Goal: Task Accomplishment & Management: Complete application form

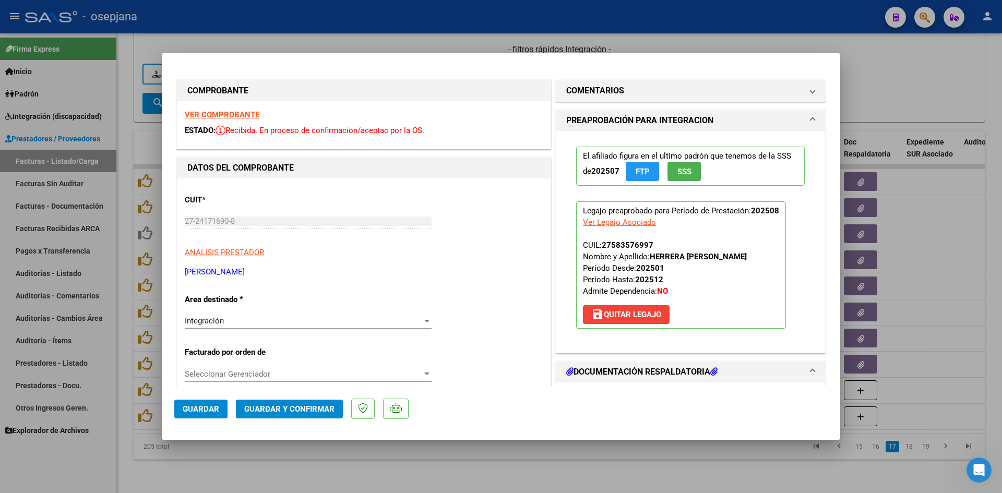
click at [226, 112] on strong "VER COMPROBANTE" at bounding box center [222, 114] width 75 height 9
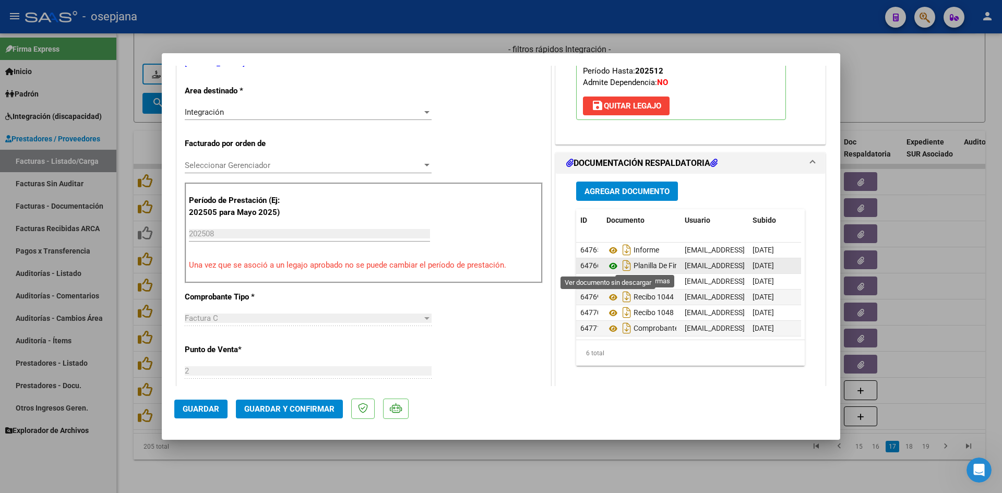
click at [610, 263] on icon at bounding box center [613, 266] width 14 height 13
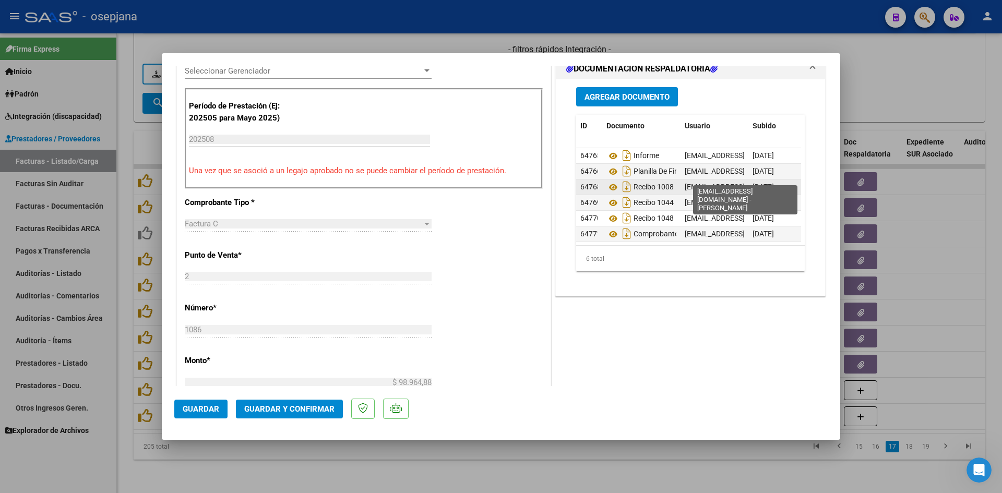
scroll to position [313, 0]
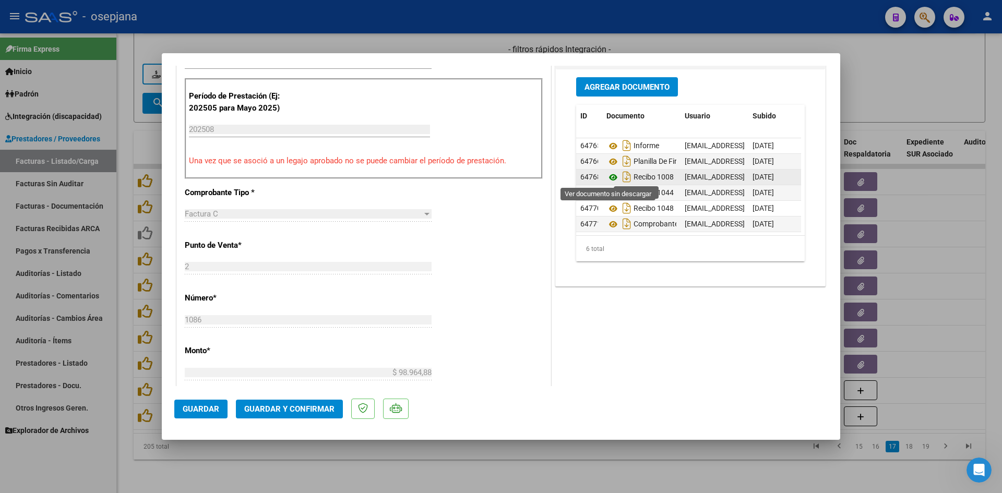
click at [608, 177] on icon at bounding box center [613, 177] width 14 height 13
click at [609, 194] on icon at bounding box center [613, 193] width 14 height 13
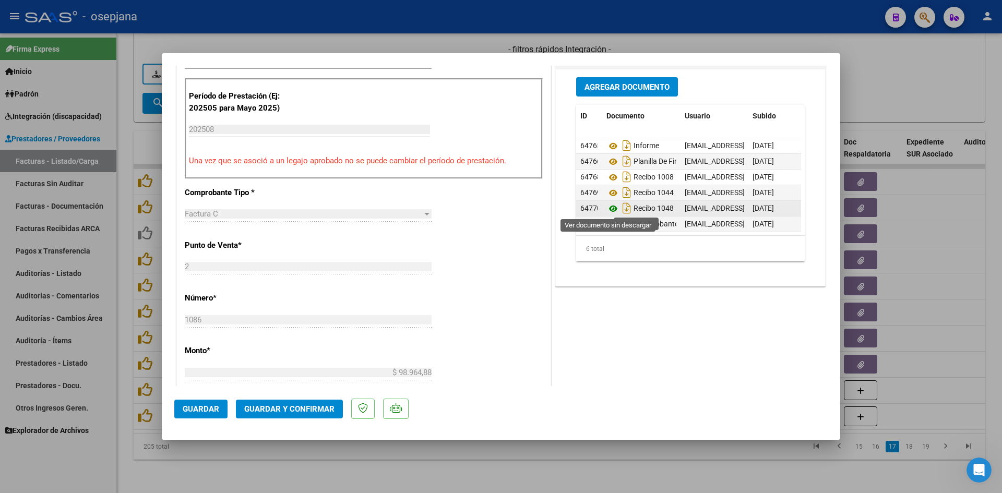
click at [607, 208] on icon at bounding box center [613, 208] width 14 height 13
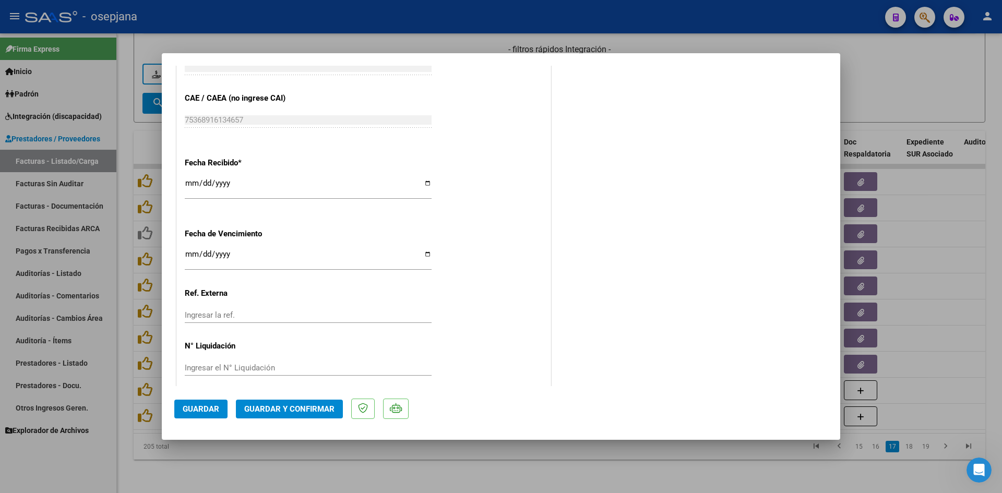
scroll to position [678, 0]
click at [191, 254] on input "Ingresar la fecha" at bounding box center [308, 257] width 247 height 17
type input "[DATE]"
click at [261, 403] on button "Guardar y Confirmar" at bounding box center [289, 409] width 107 height 19
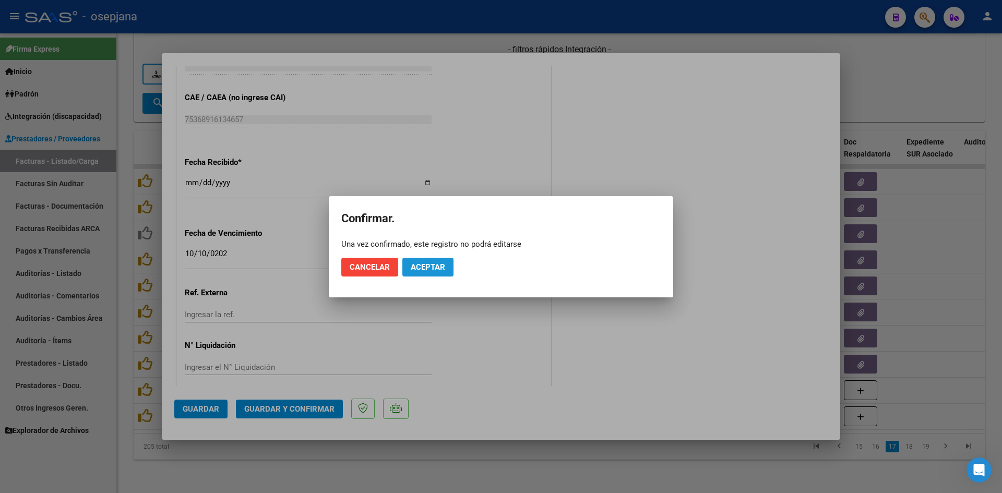
click at [438, 275] on button "Aceptar" at bounding box center [427, 267] width 51 height 19
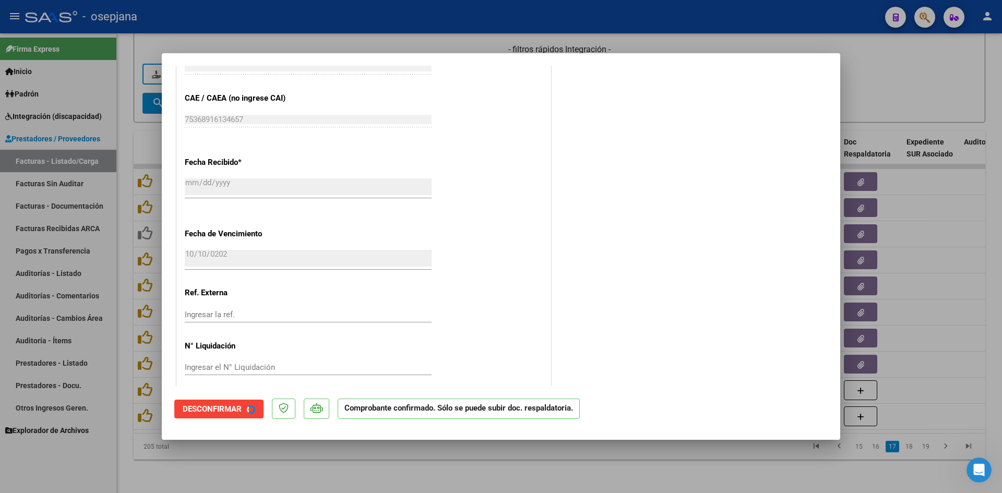
click at [889, 105] on div at bounding box center [501, 246] width 1002 height 493
type input "$ 0,00"
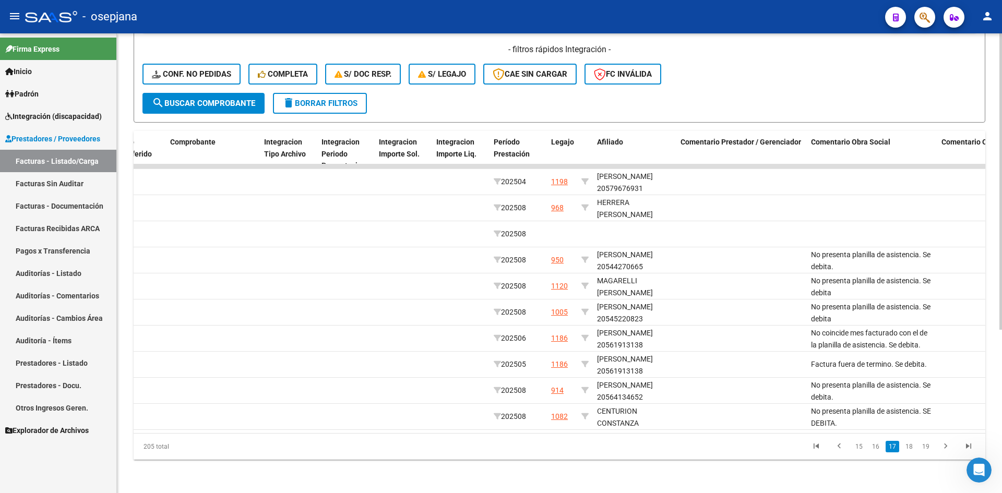
scroll to position [0, 0]
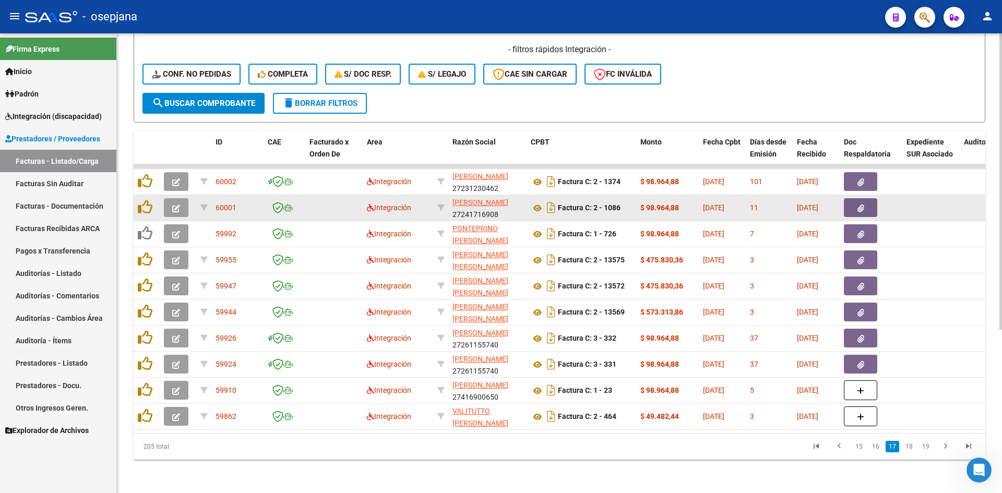
click at [172, 204] on icon "button" at bounding box center [176, 208] width 8 height 8
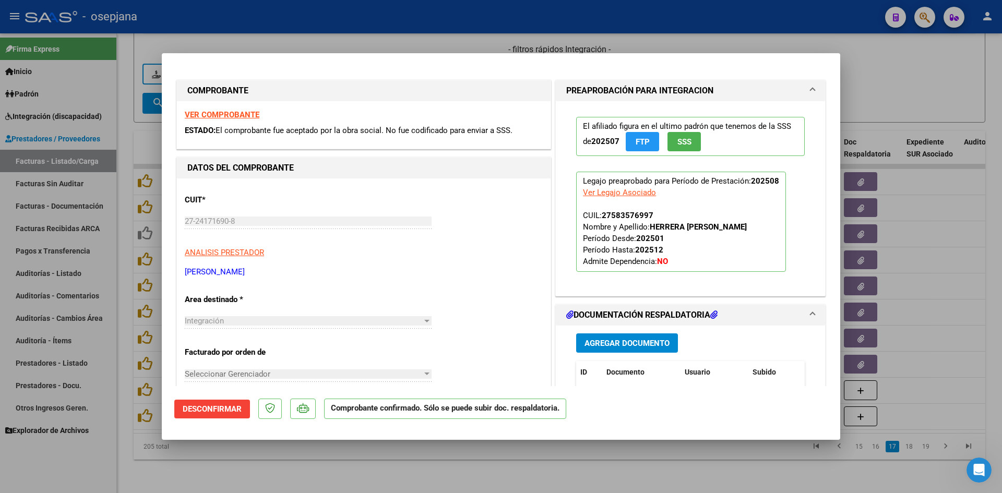
click at [882, 57] on div at bounding box center [501, 246] width 1002 height 493
type input "$ 0,00"
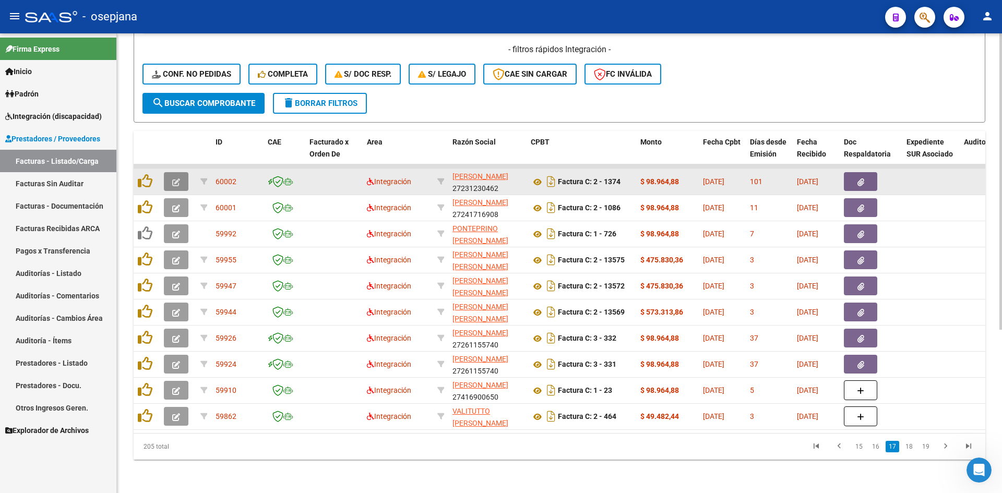
click at [180, 175] on button "button" at bounding box center [176, 181] width 25 height 19
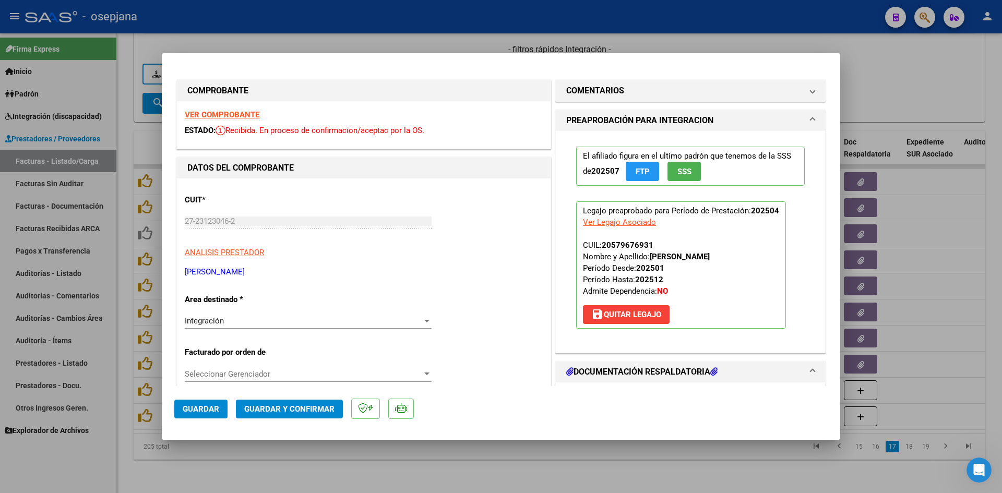
click at [243, 121] on div "VER COMPROBANTE ESTADO: Recibida. En proceso de confirmacion/aceptac por la OS." at bounding box center [364, 124] width 374 height 47
click at [240, 117] on strong "VER COMPROBANTE" at bounding box center [222, 114] width 75 height 9
click at [584, 95] on h1 "COMENTARIOS" at bounding box center [595, 91] width 58 height 13
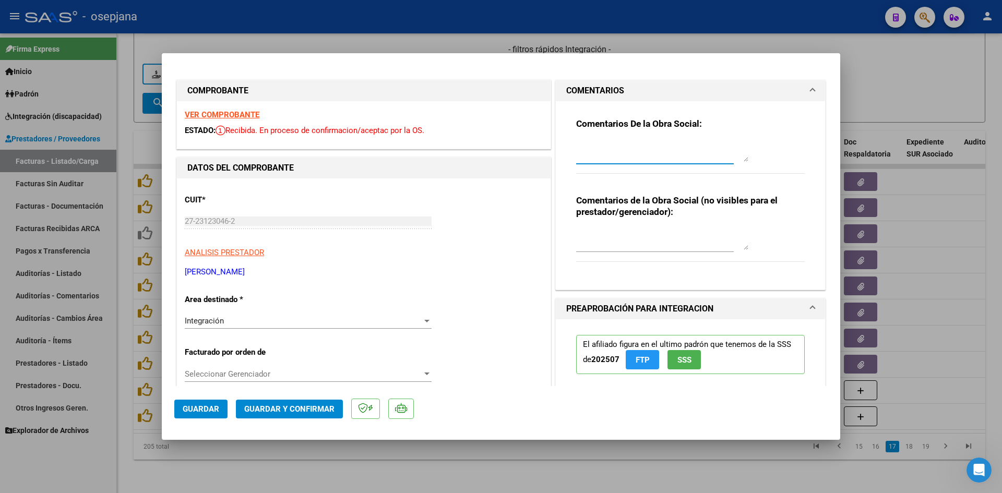
click at [605, 144] on textarea at bounding box center [662, 151] width 172 height 21
type textarea "Factura fuera de termino. Se debita."
click at [203, 405] on span "Guardar" at bounding box center [201, 408] width 37 height 9
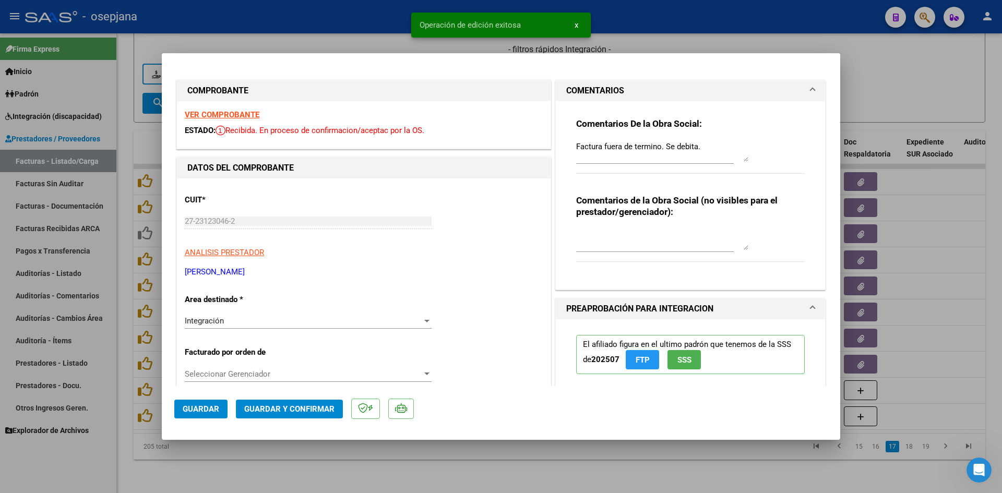
click at [907, 74] on div at bounding box center [501, 246] width 1002 height 493
type input "$ 0,00"
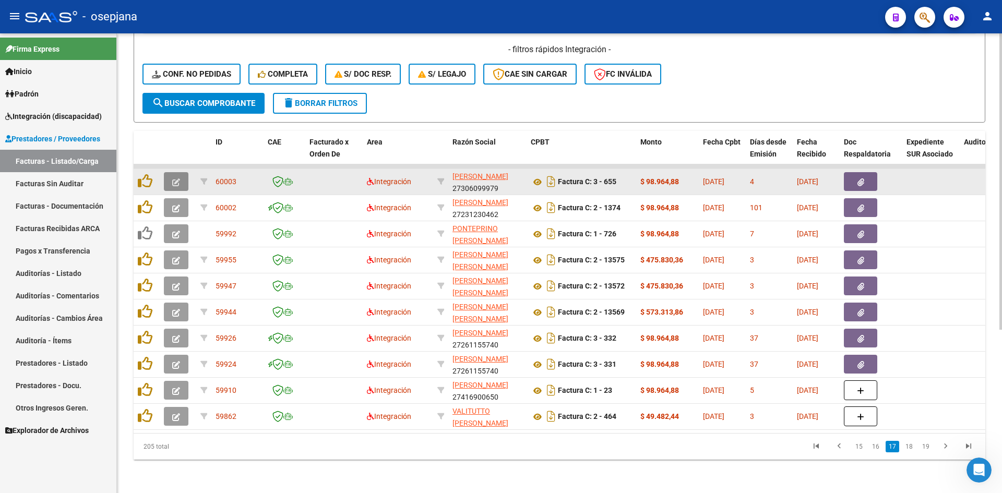
click at [175, 178] on icon "button" at bounding box center [176, 182] width 8 height 8
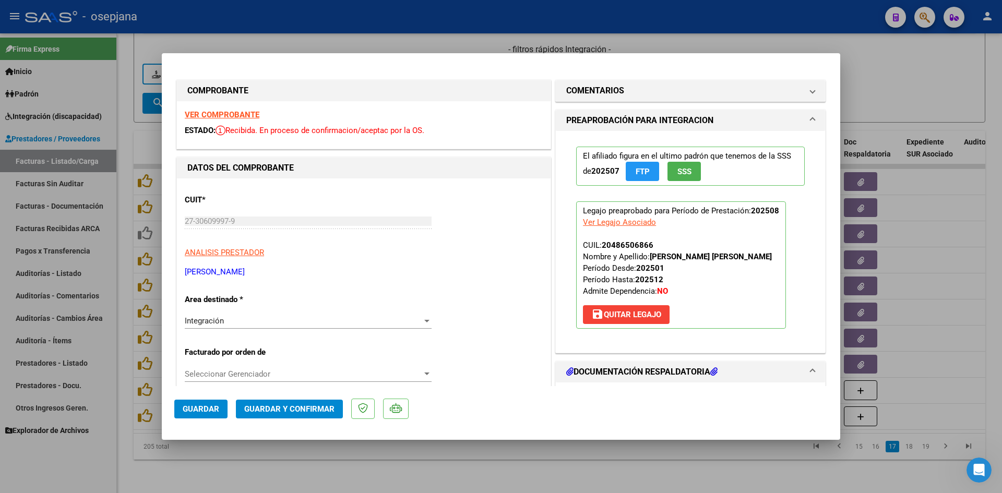
click at [189, 117] on strong "VER COMPROBANTE" at bounding box center [222, 114] width 75 height 9
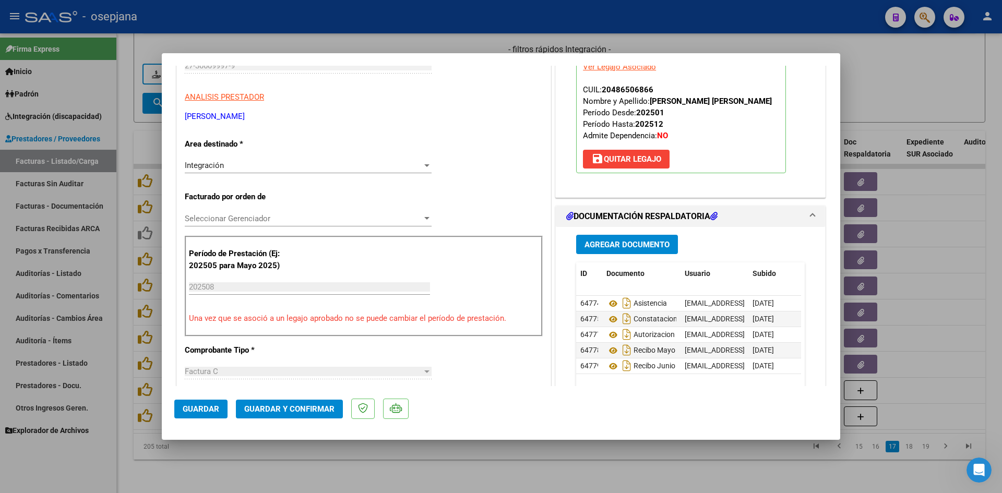
scroll to position [156, 0]
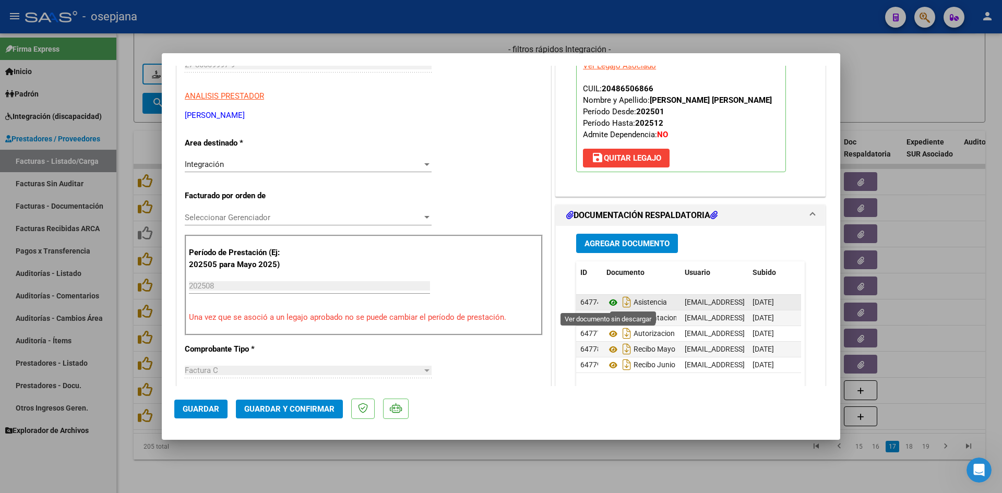
click at [606, 302] on icon at bounding box center [613, 302] width 14 height 13
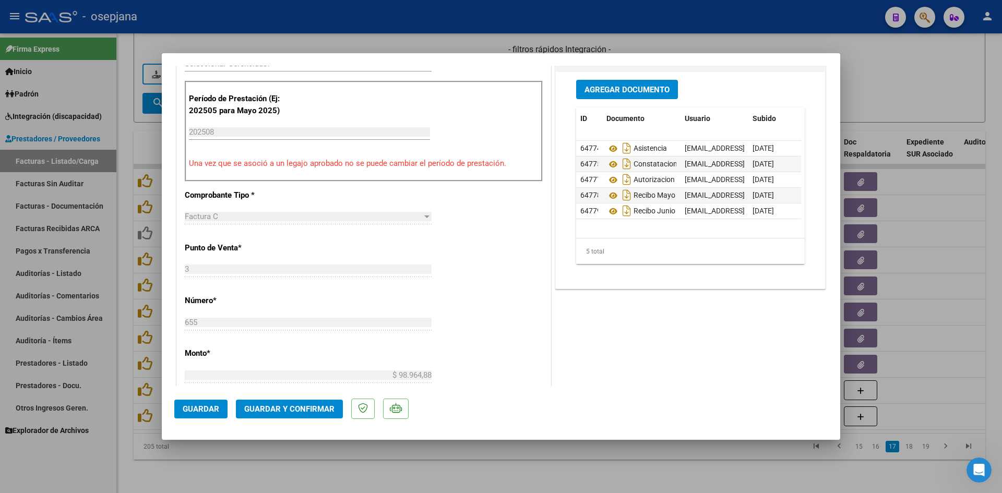
scroll to position [313, 0]
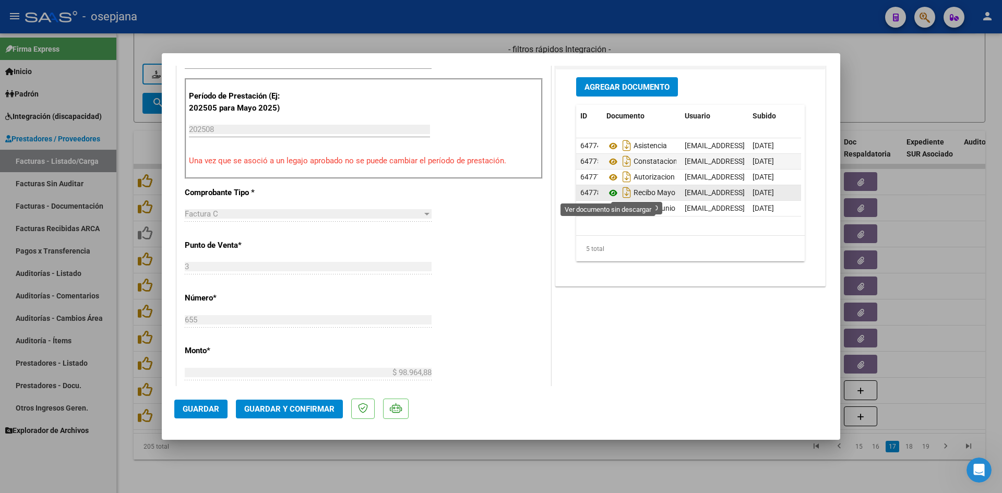
click at [607, 192] on icon at bounding box center [613, 193] width 14 height 13
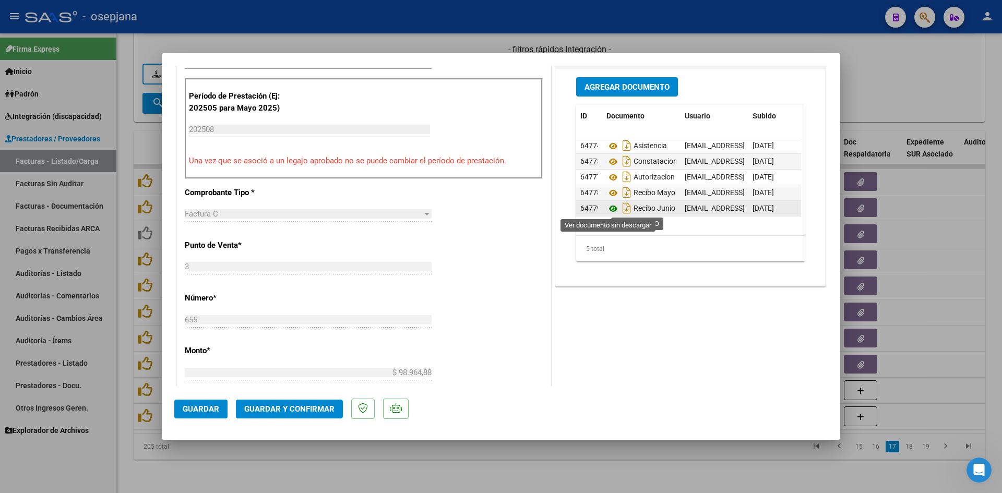
click at [609, 208] on icon at bounding box center [613, 208] width 14 height 13
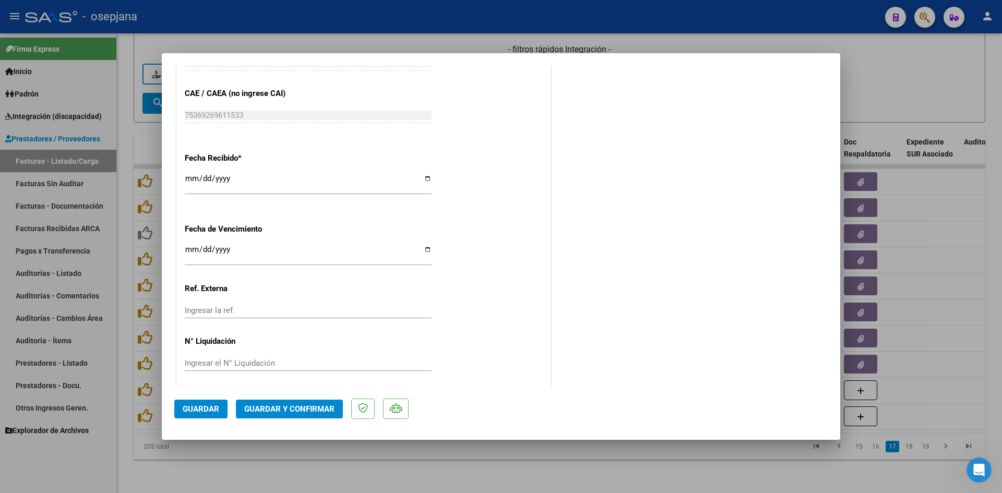
scroll to position [688, 0]
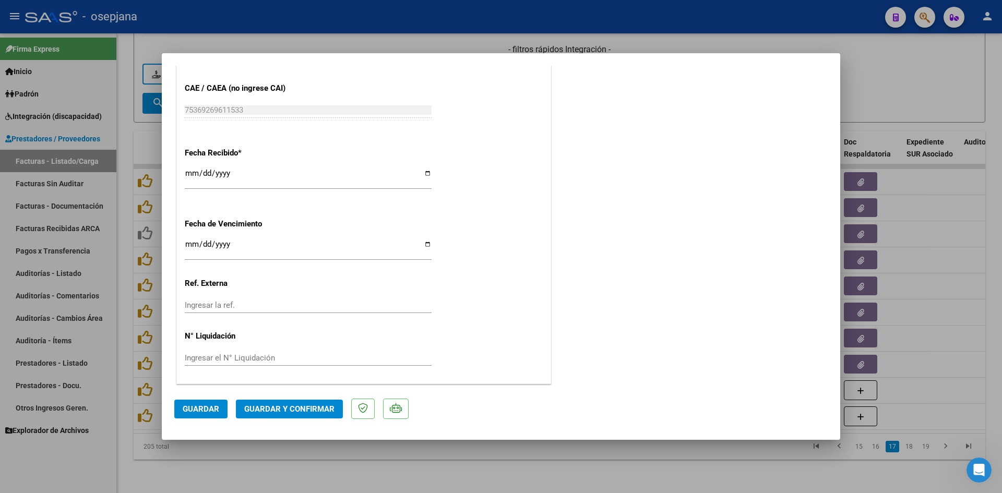
click at [190, 243] on input "[DATE]" at bounding box center [308, 248] width 247 height 17
type input "[DATE]"
click at [251, 402] on button "Guardar y Confirmar" at bounding box center [289, 409] width 107 height 19
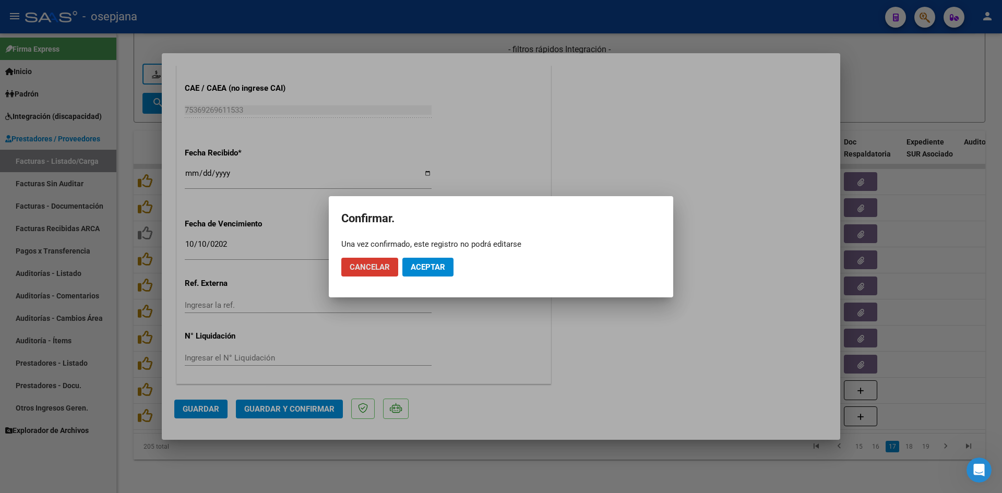
click at [416, 268] on span "Aceptar" at bounding box center [428, 266] width 34 height 9
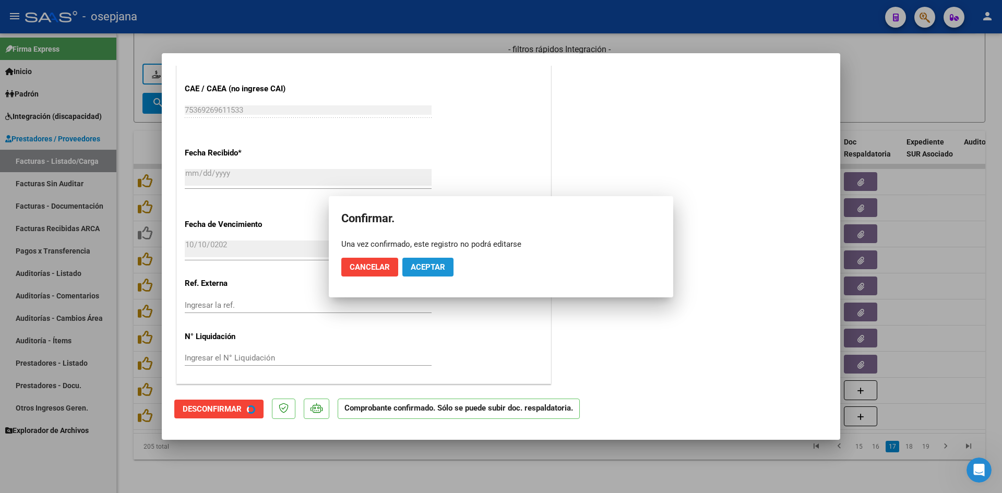
scroll to position [623, 0]
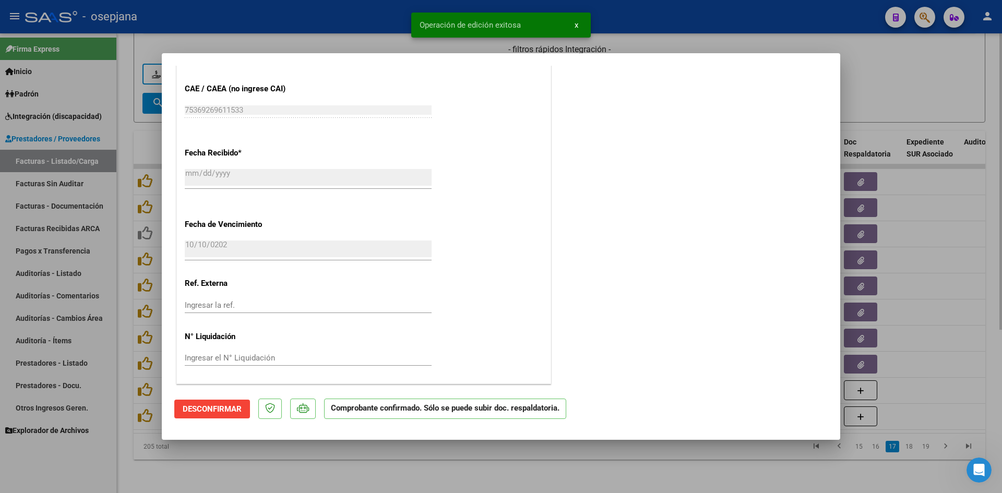
click at [923, 85] on div at bounding box center [501, 246] width 1002 height 493
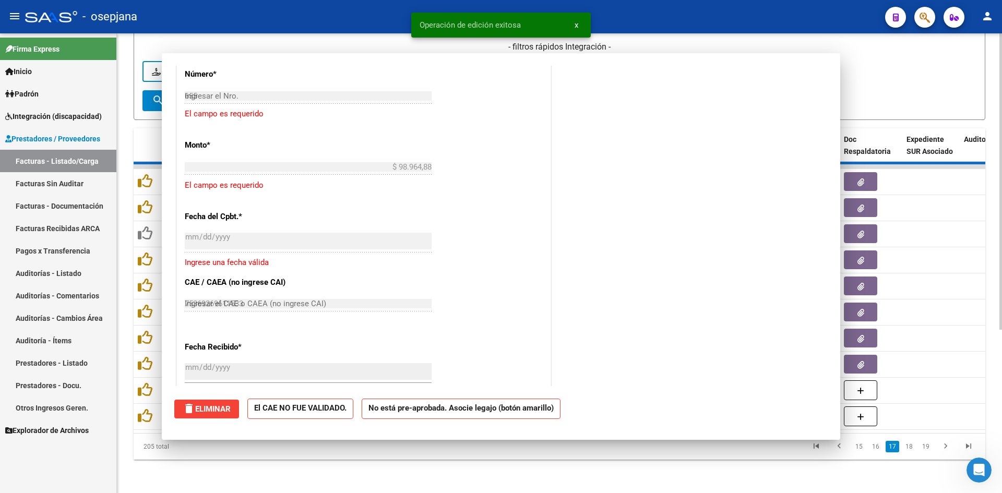
type input "$ 0,00"
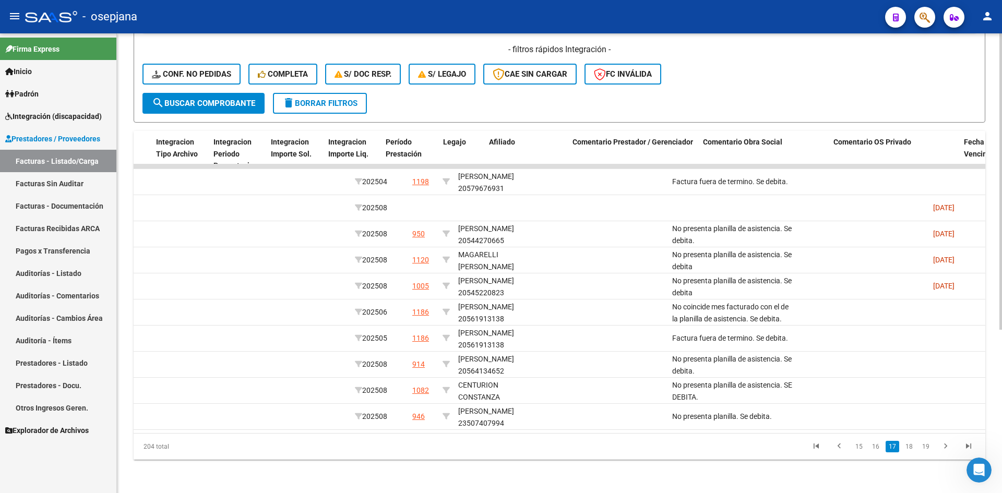
scroll to position [0, 0]
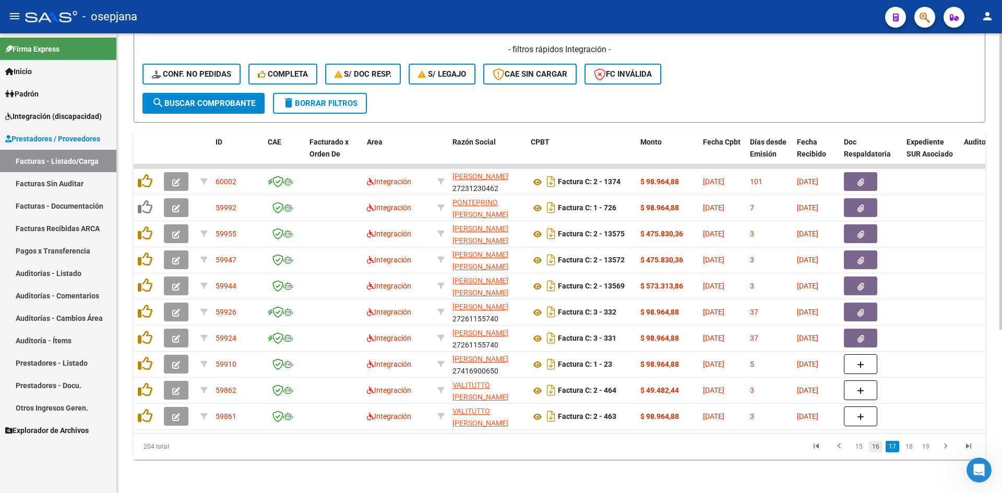
click at [877, 448] on link "16" at bounding box center [876, 446] width 14 height 11
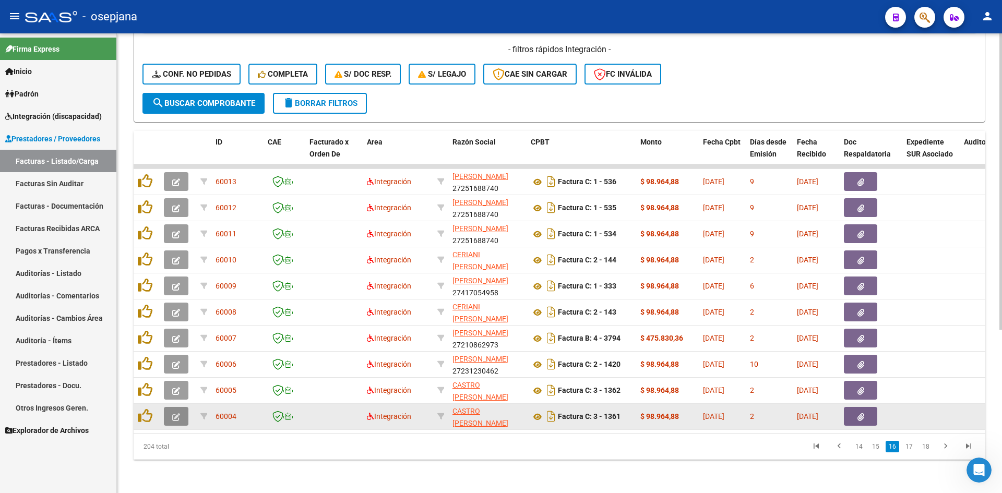
click at [173, 413] on icon "button" at bounding box center [176, 417] width 8 height 8
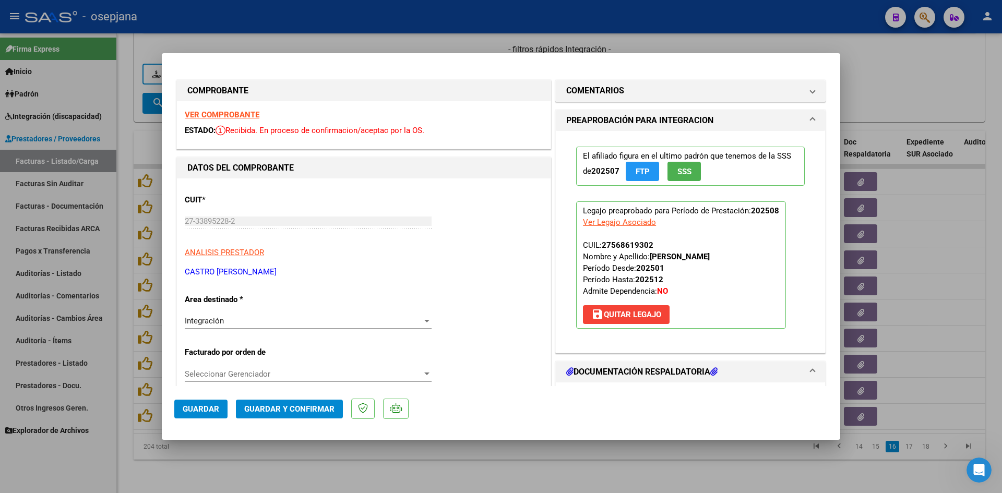
click at [225, 111] on strong "VER COMPROBANTE" at bounding box center [222, 114] width 75 height 9
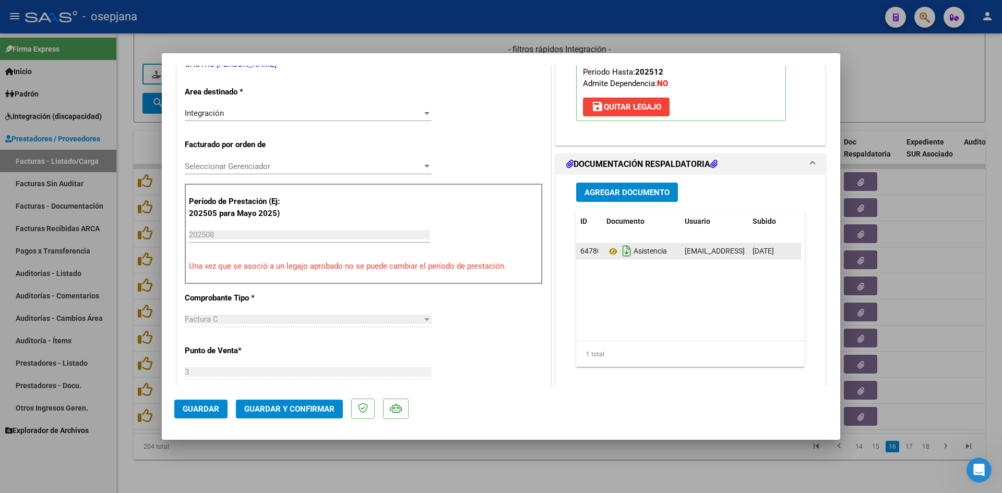
scroll to position [209, 0]
click at [606, 247] on icon at bounding box center [613, 250] width 14 height 13
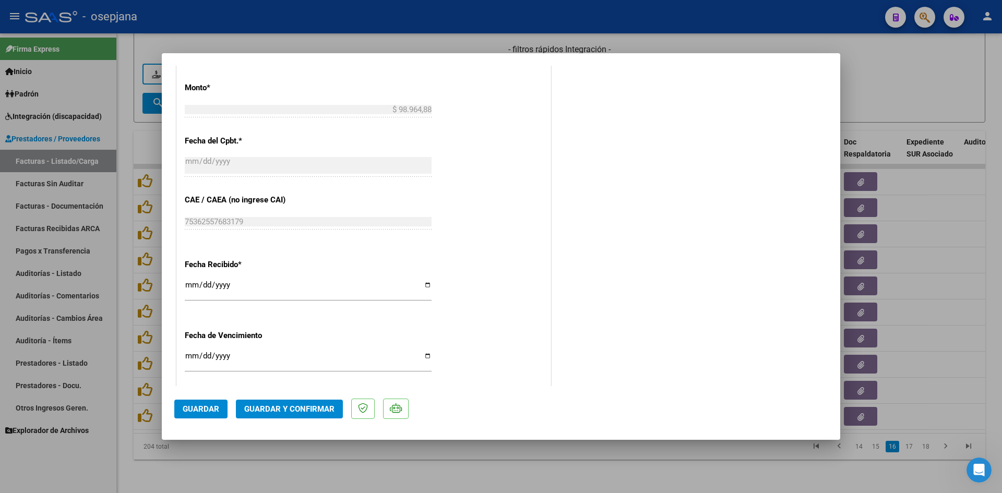
scroll to position [626, 0]
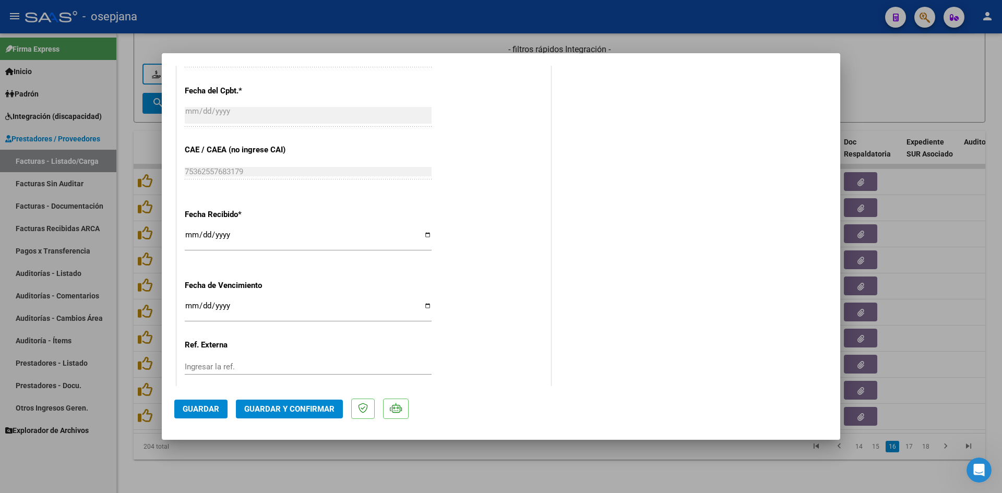
click at [193, 308] on input "Ingresar la fecha" at bounding box center [308, 310] width 247 height 17
type input "[DATE]"
click at [274, 404] on span "Guardar y Confirmar" at bounding box center [289, 408] width 90 height 9
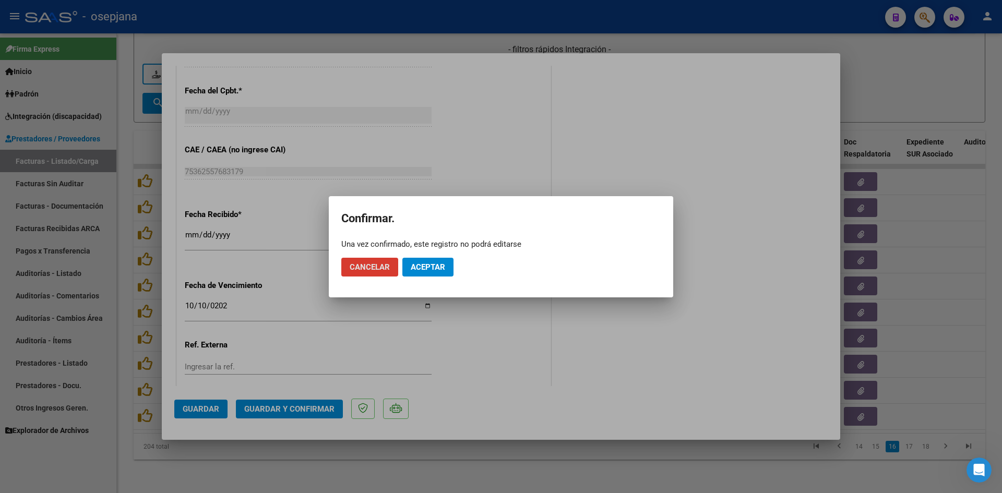
click at [418, 255] on mat-dialog-actions "Cancelar Aceptar" at bounding box center [500, 266] width 319 height 35
click at [418, 260] on button "Aceptar" at bounding box center [427, 267] width 51 height 19
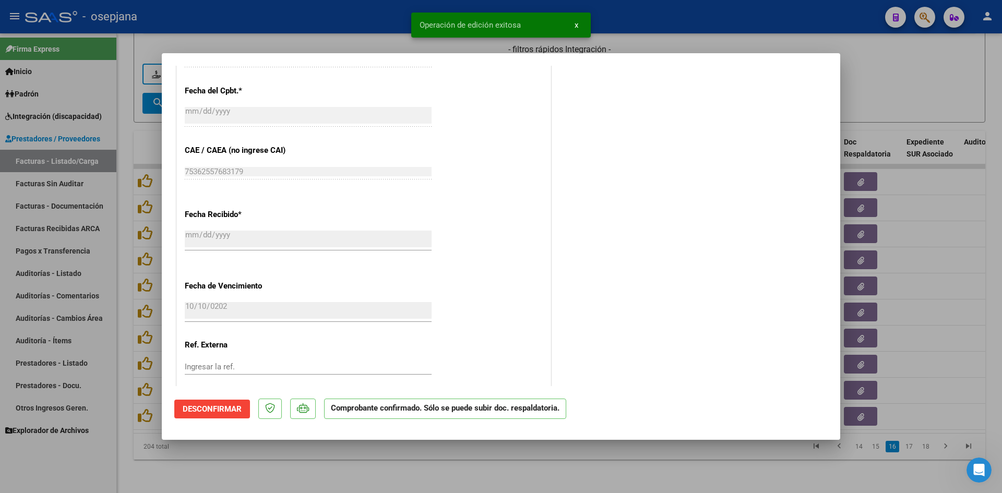
click at [893, 77] on div at bounding box center [501, 246] width 1002 height 493
type input "$ 0,00"
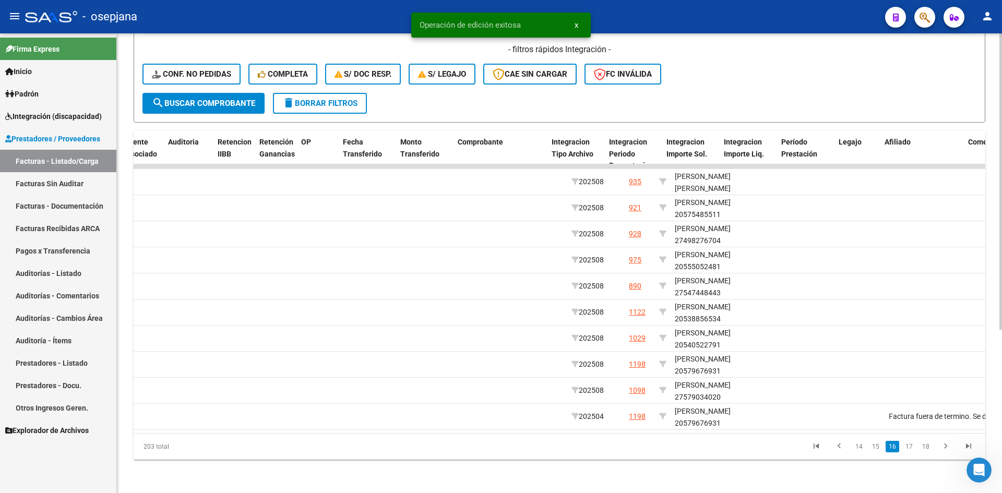
scroll to position [0, 0]
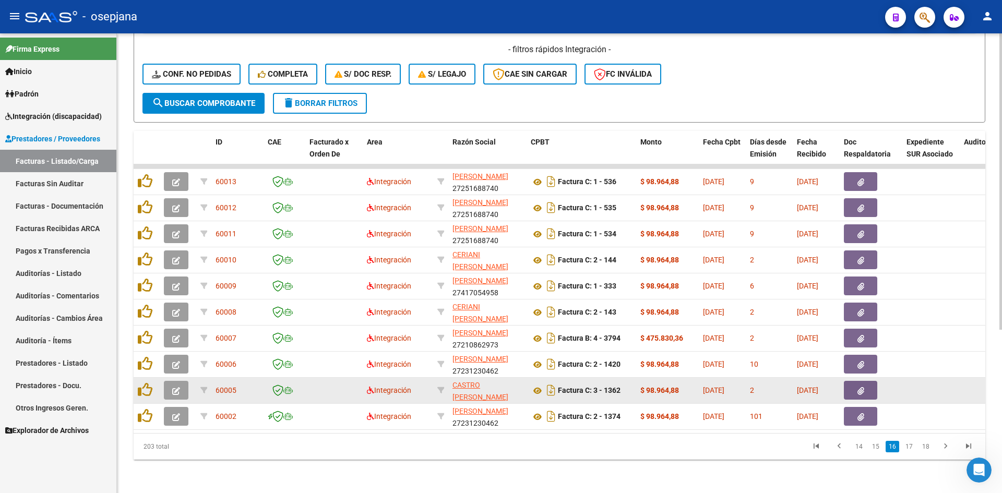
click at [172, 387] on icon "button" at bounding box center [176, 391] width 8 height 8
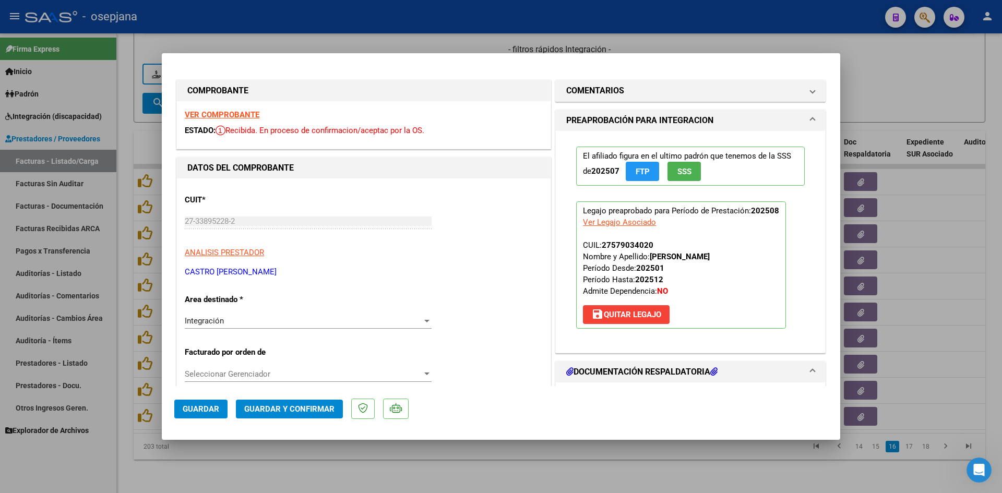
click at [225, 116] on strong "VER COMPROBANTE" at bounding box center [222, 114] width 75 height 9
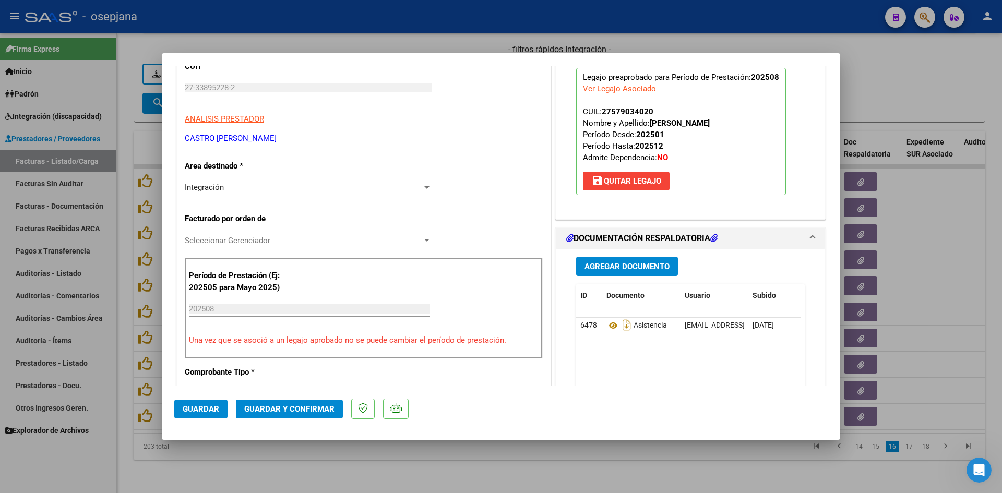
scroll to position [209, 0]
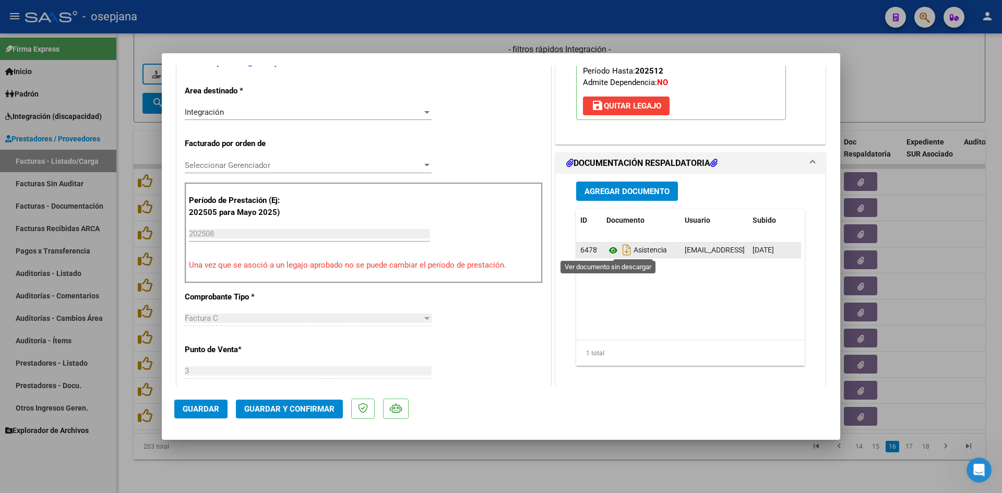
click at [611, 253] on icon at bounding box center [613, 250] width 14 height 13
click at [609, 251] on icon at bounding box center [613, 250] width 14 height 13
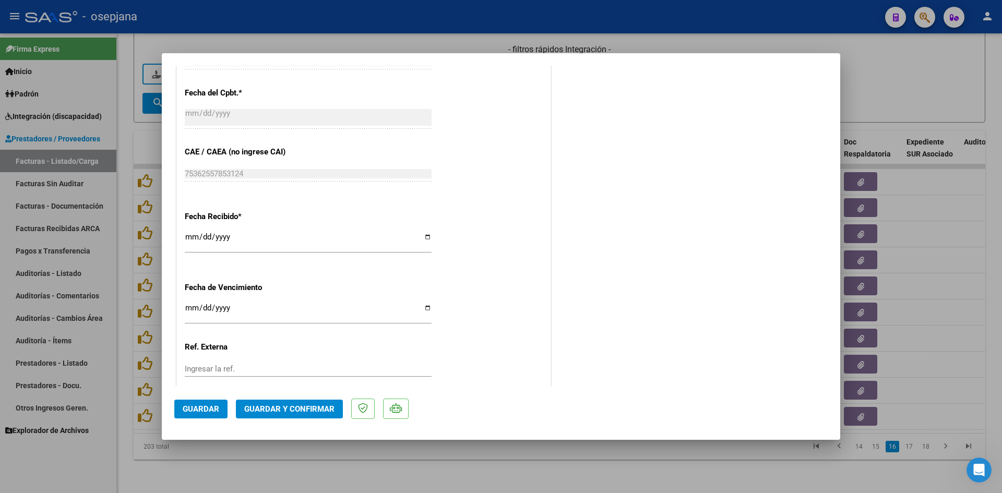
scroll to position [626, 0]
click at [188, 308] on input "Ingresar la fecha" at bounding box center [308, 310] width 247 height 17
type input "[DATE]"
click at [253, 408] on span "Guardar y Confirmar" at bounding box center [289, 408] width 90 height 9
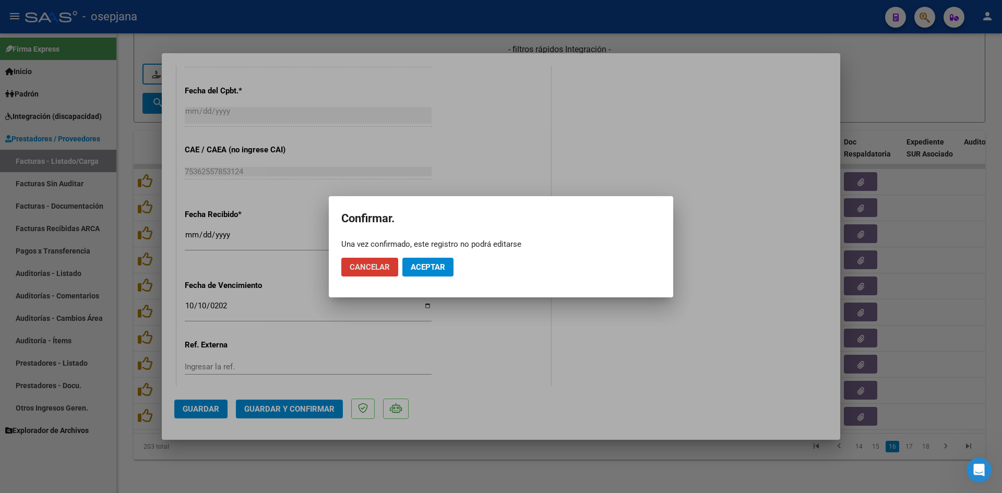
click at [441, 269] on span "Aceptar" at bounding box center [428, 266] width 34 height 9
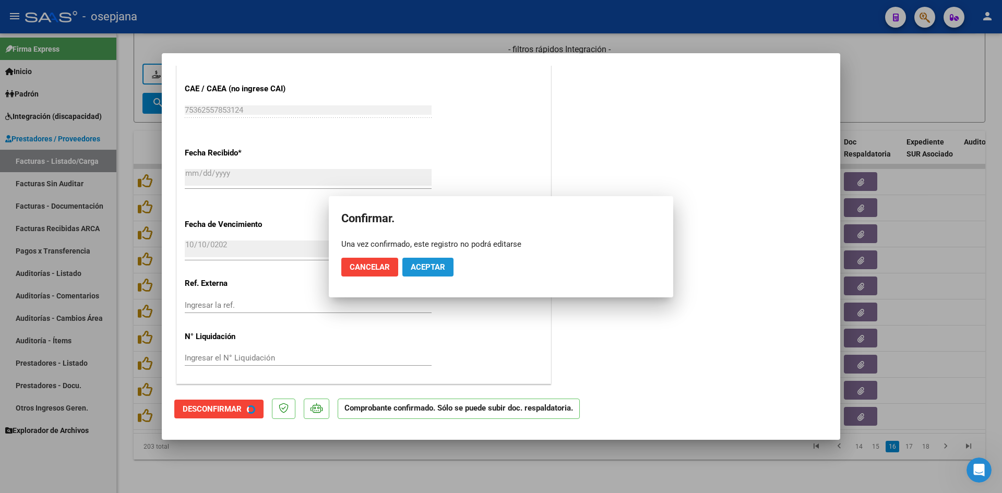
scroll to position [561, 0]
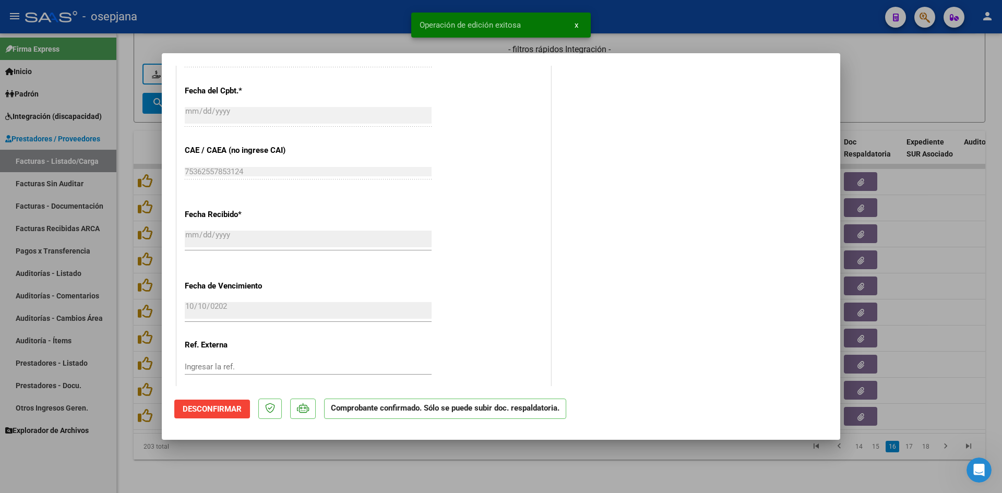
click at [909, 83] on div at bounding box center [501, 246] width 1002 height 493
type input "$ 0,00"
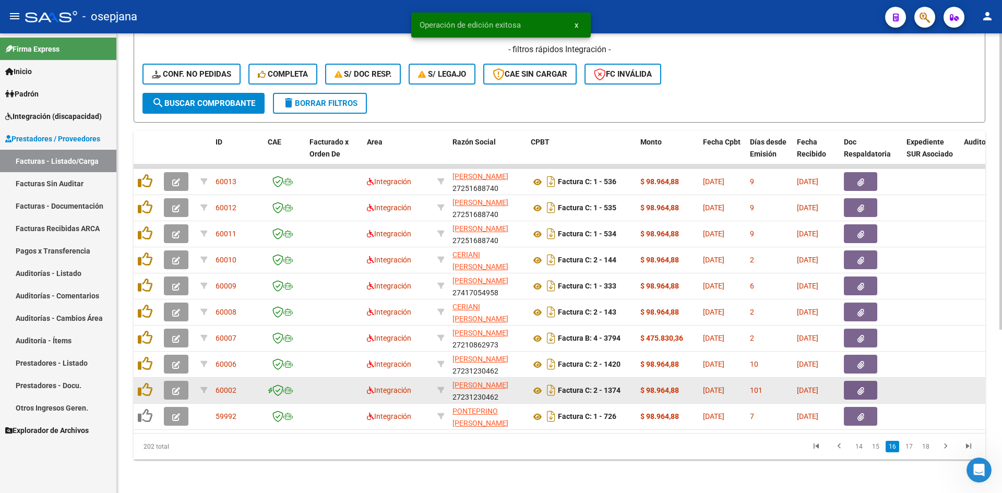
click at [183, 378] on datatable-body-cell at bounding box center [178, 391] width 37 height 26
click at [176, 387] on icon "button" at bounding box center [176, 391] width 8 height 8
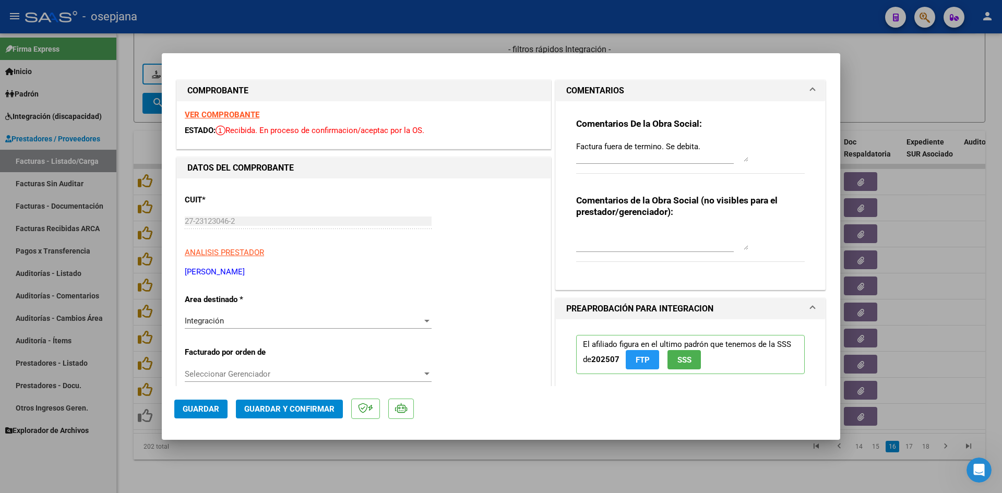
click at [914, 85] on div at bounding box center [501, 246] width 1002 height 493
type input "$ 0,00"
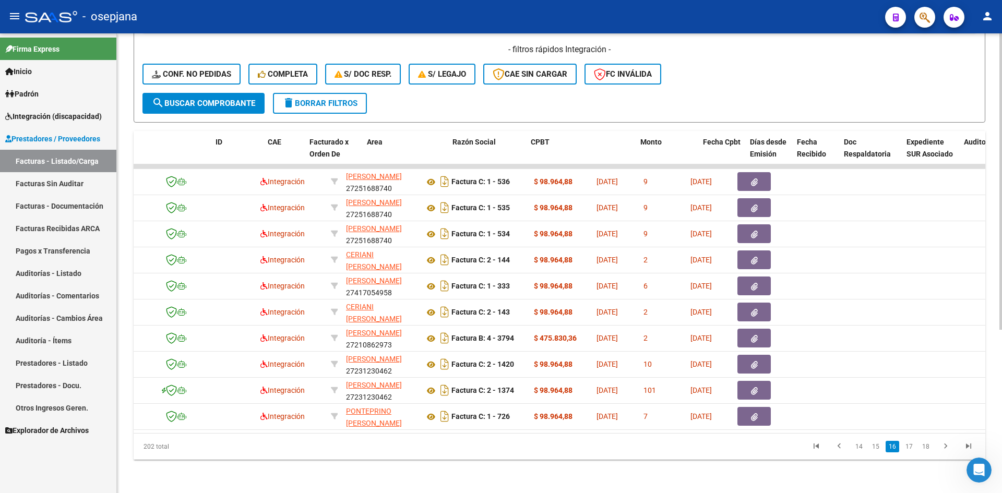
scroll to position [0, 0]
